Goal: Find specific page/section: Find specific page/section

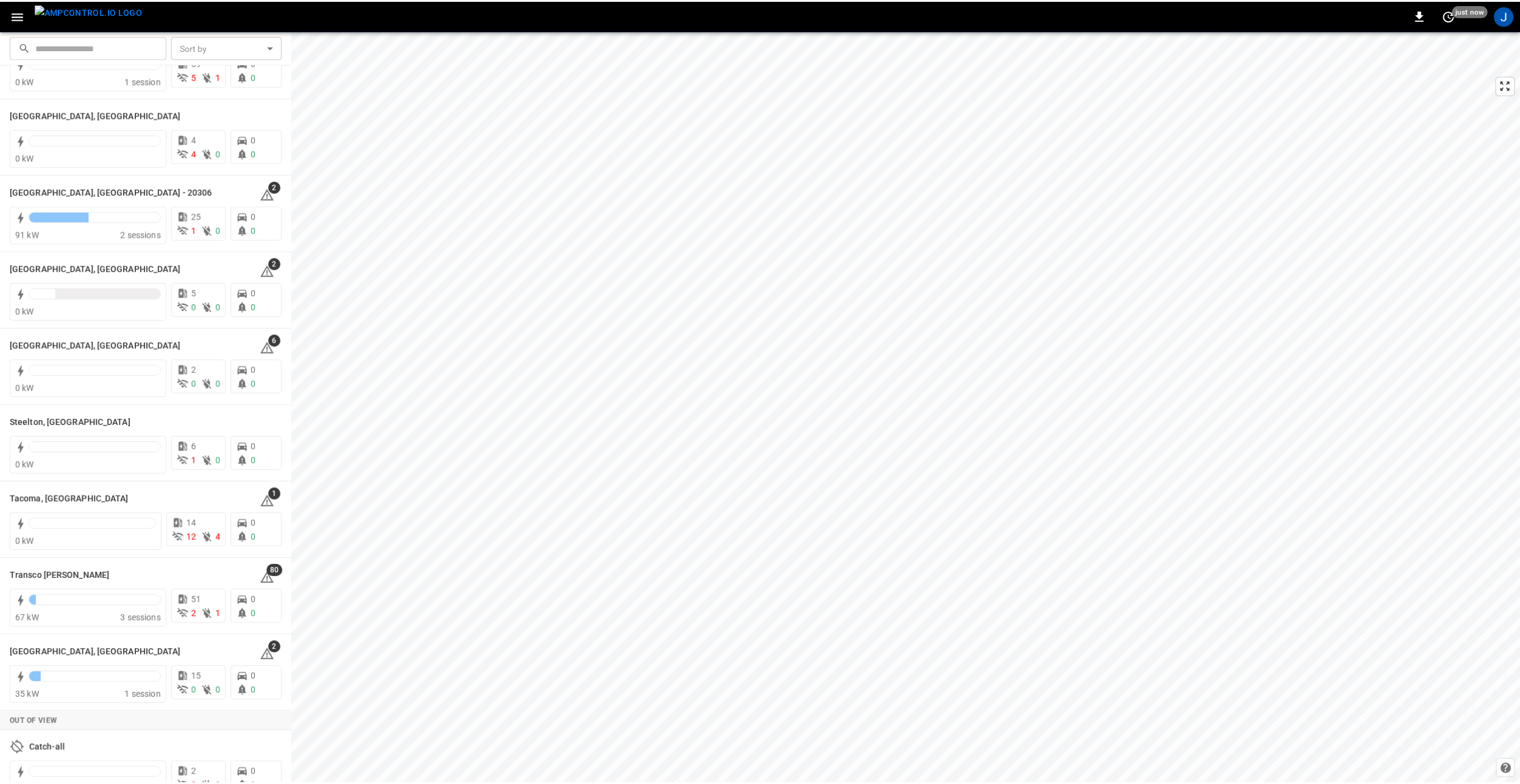
scroll to position [1341, 0]
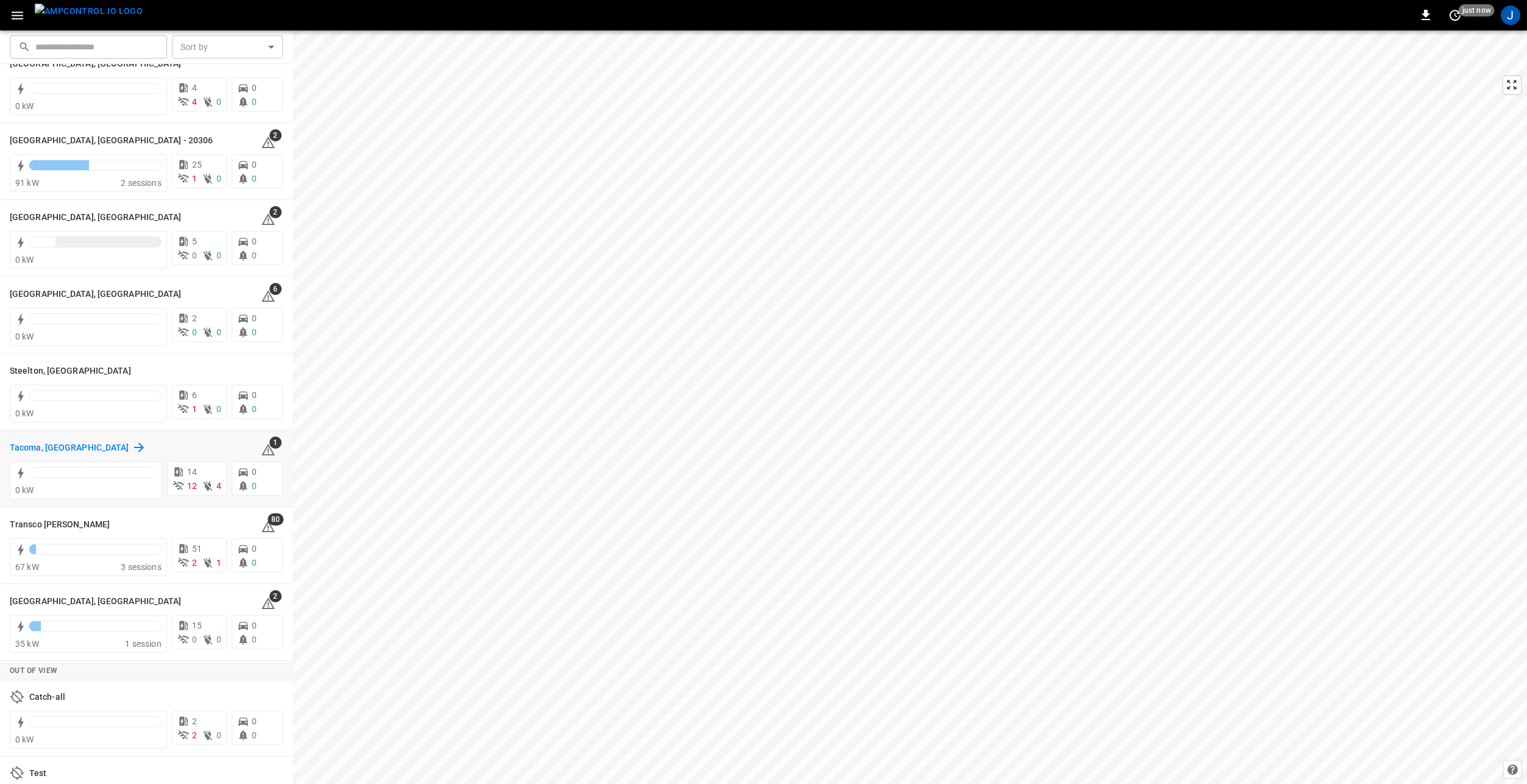
click at [22, 444] on h6 "Tacoma, WA" at bounding box center [69, 448] width 119 height 14
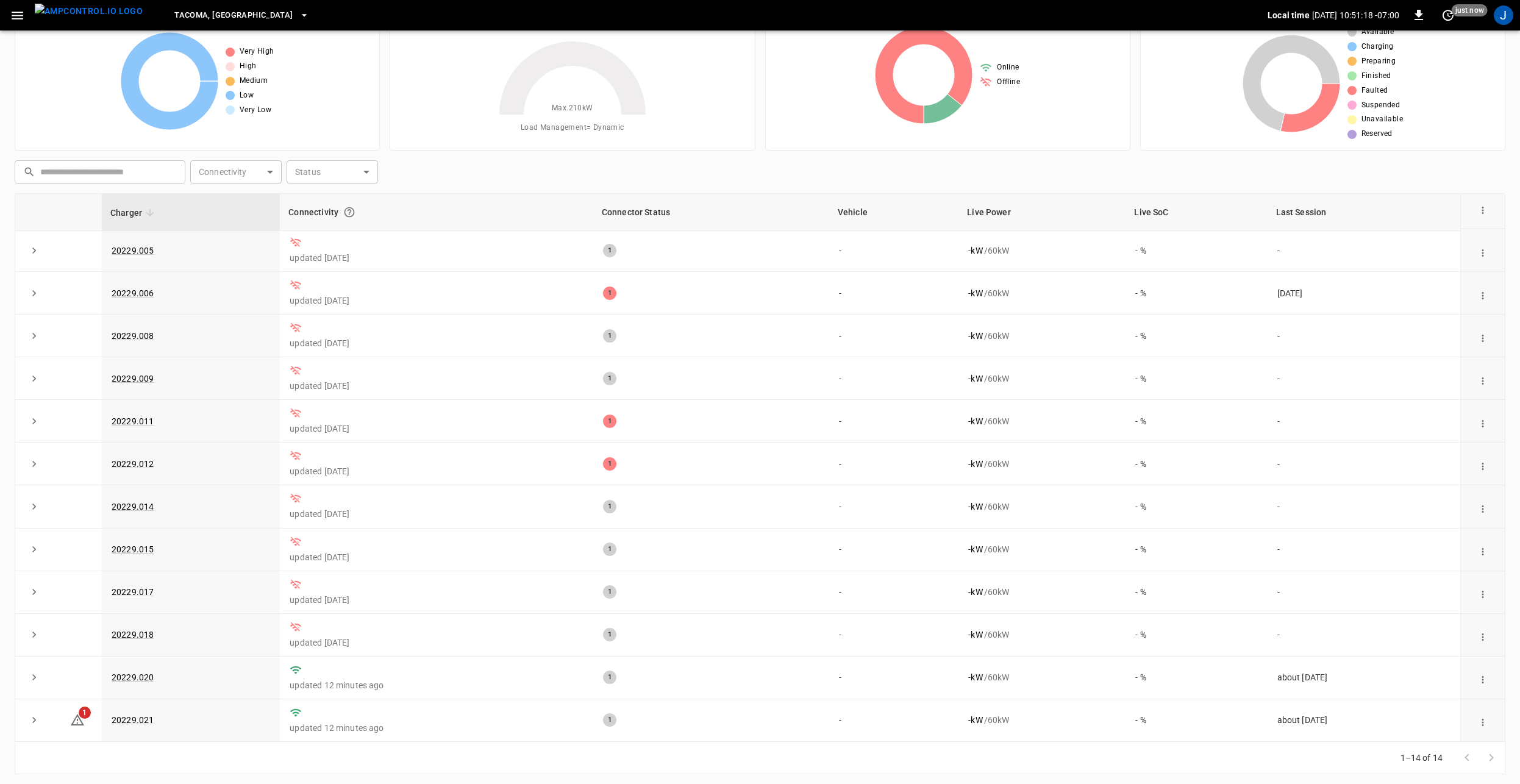
scroll to position [55, 0]
